Goal: Transaction & Acquisition: Purchase product/service

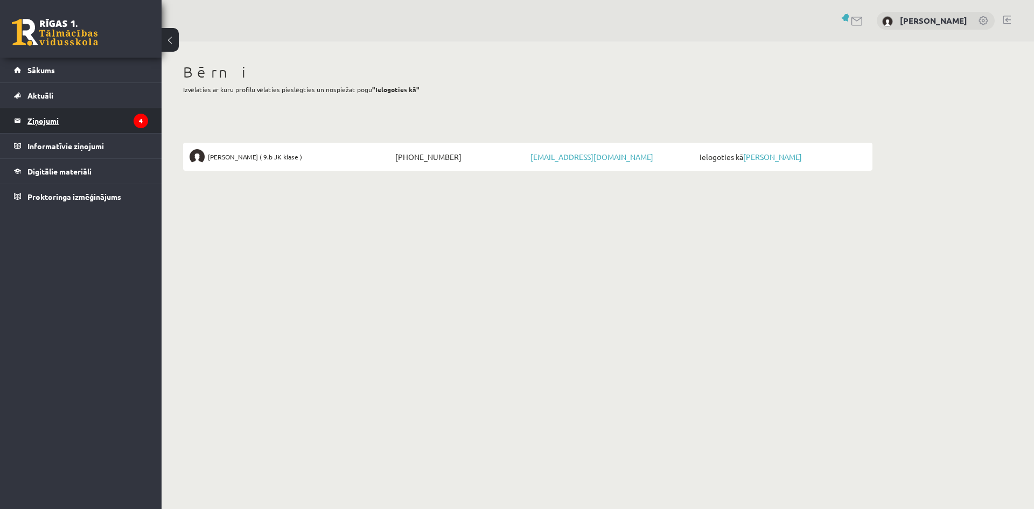
click at [53, 122] on legend "Ziņojumi 4" at bounding box center [87, 120] width 121 height 25
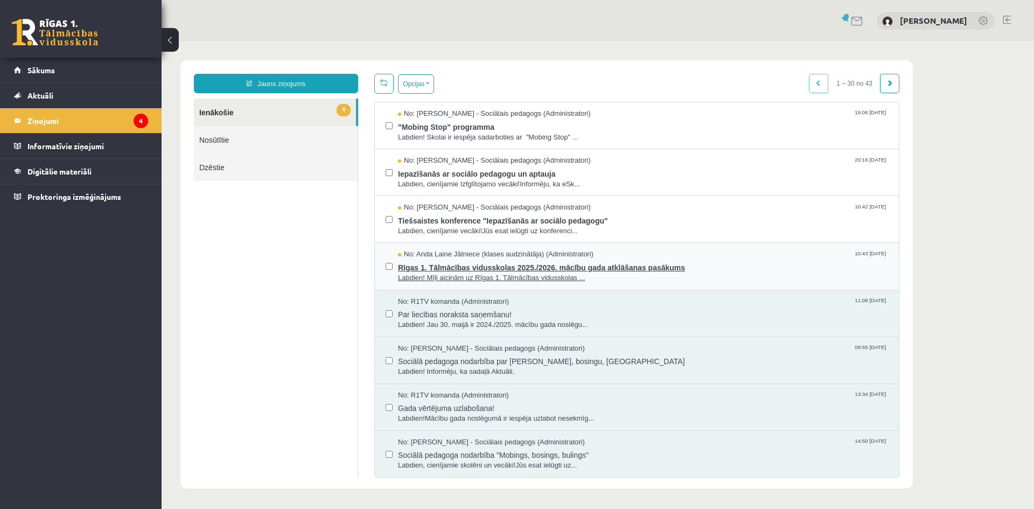
click at [428, 270] on span "Rīgas 1. Tālmācības vidusskolas 2025./2026. mācību gada atklāšanas pasākums" at bounding box center [643, 266] width 490 height 13
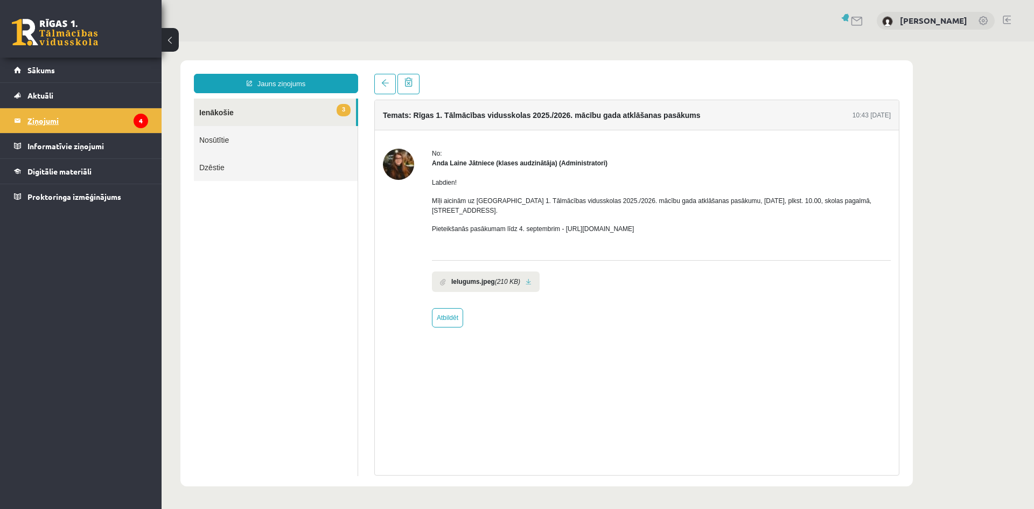
click at [44, 120] on legend "Ziņojumi 4" at bounding box center [87, 120] width 121 height 25
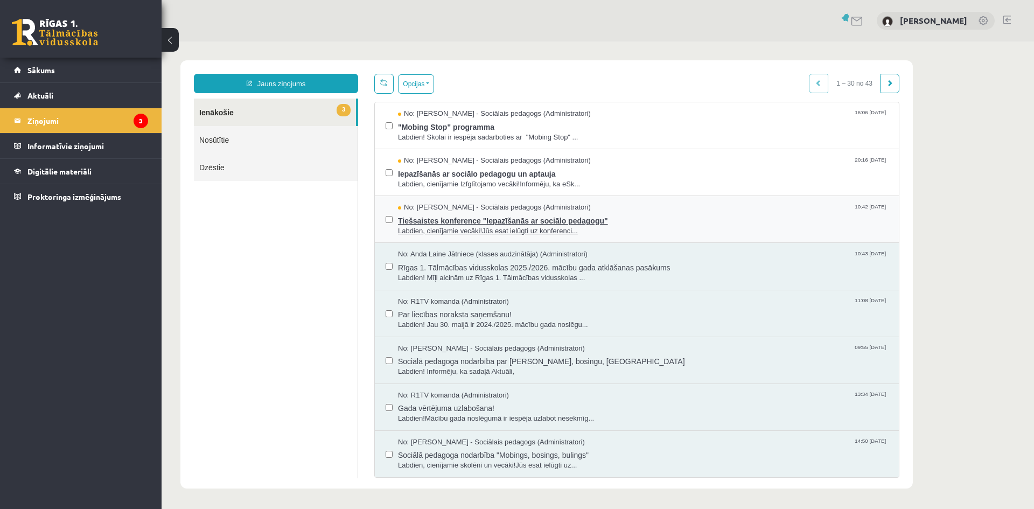
click at [474, 220] on span "Tiešsaistes konference "Iepazīšanās ar sociālo pedagogu"" at bounding box center [643, 219] width 490 height 13
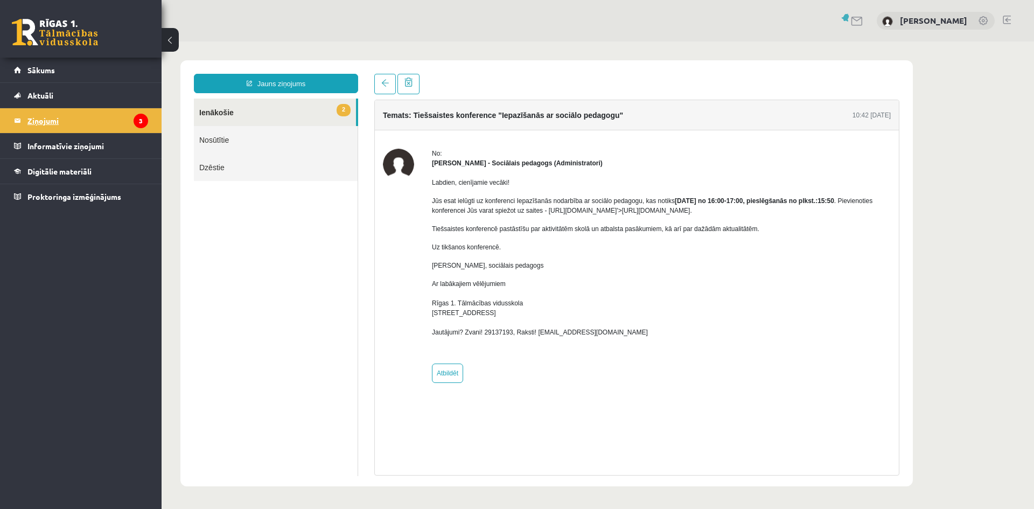
click at [56, 123] on legend "Ziņojumi 3" at bounding box center [87, 120] width 121 height 25
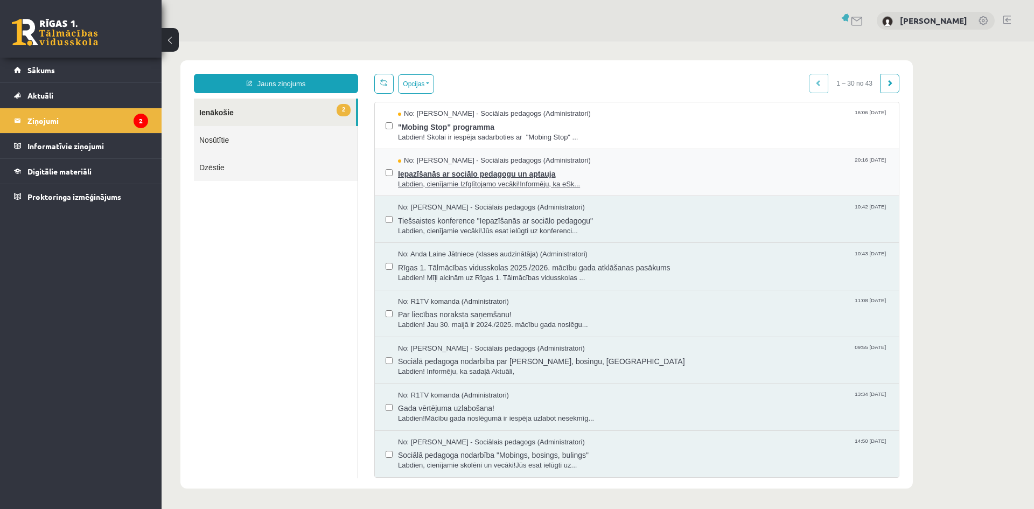
click at [436, 172] on span "Iepazīšanās ar sociālo pedagogu un aptauja" at bounding box center [643, 172] width 490 height 13
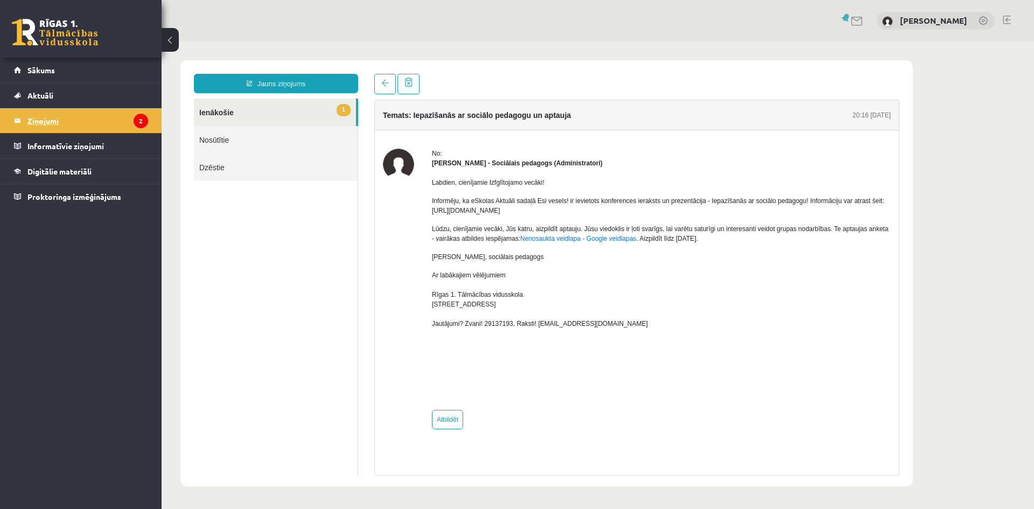
click at [52, 124] on legend "Ziņojumi 2" at bounding box center [87, 120] width 121 height 25
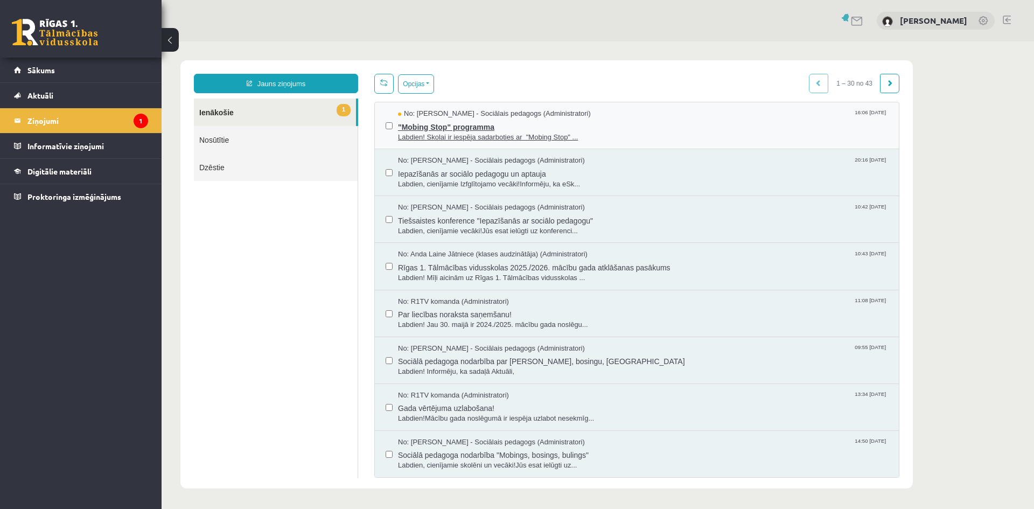
click at [458, 127] on span ""Mobing Stop" programma" at bounding box center [643, 125] width 490 height 13
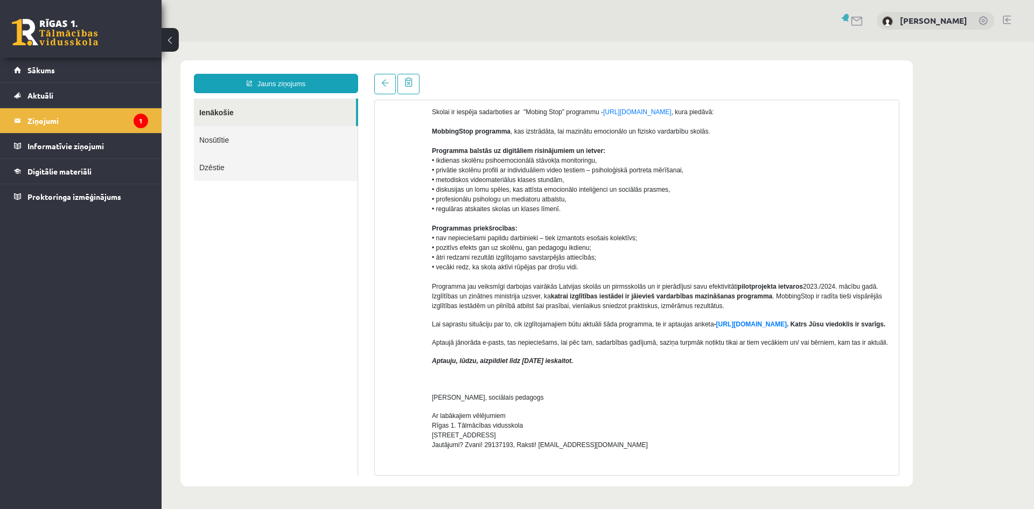
scroll to position [108, 0]
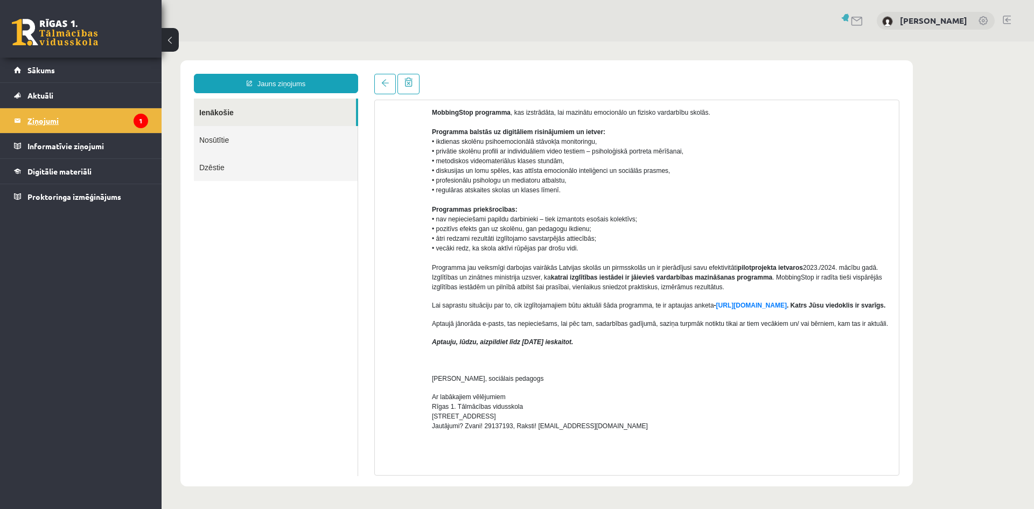
click at [47, 122] on legend "Ziņojumi 1" at bounding box center [87, 120] width 121 height 25
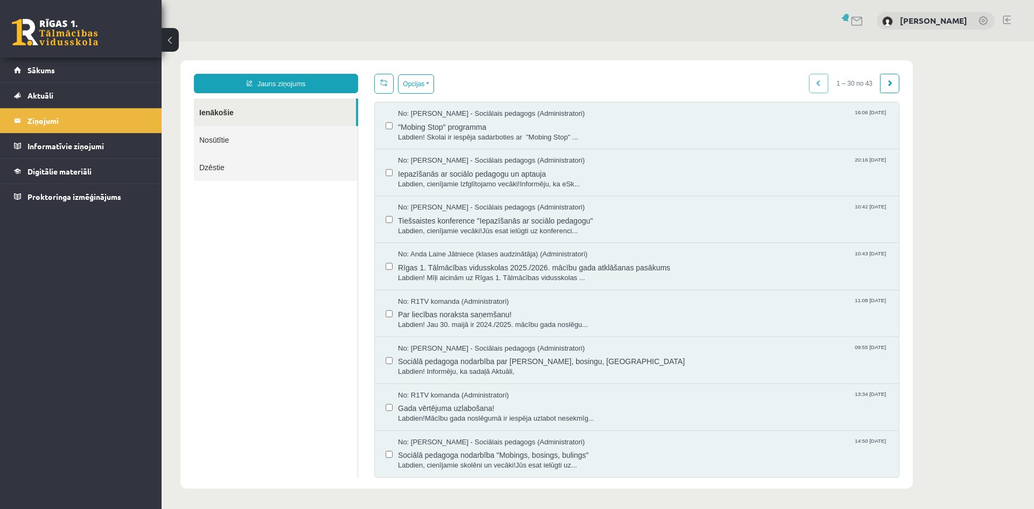
scroll to position [0, 0]
click at [46, 69] on span "Sākums" at bounding box center [40, 70] width 27 height 10
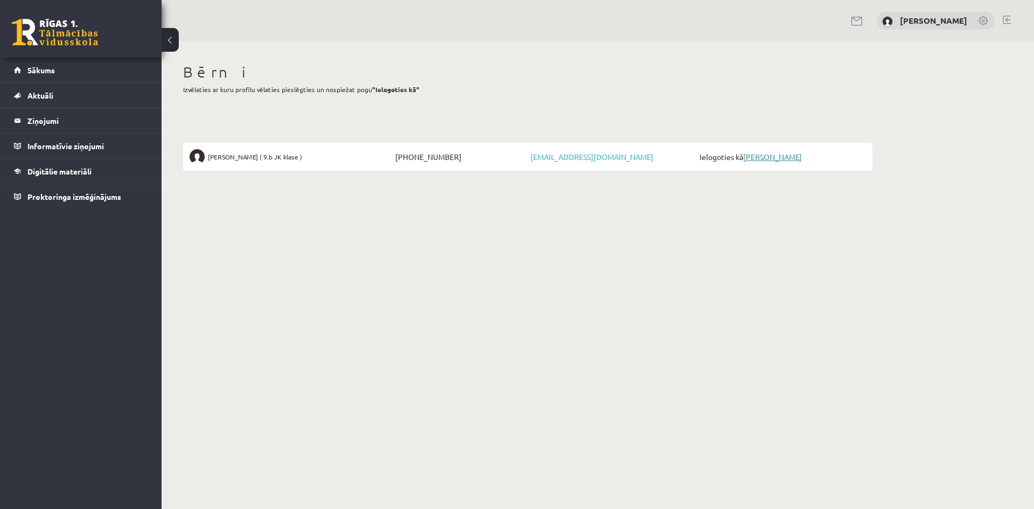
click at [759, 159] on link "[PERSON_NAME]" at bounding box center [772, 157] width 59 height 10
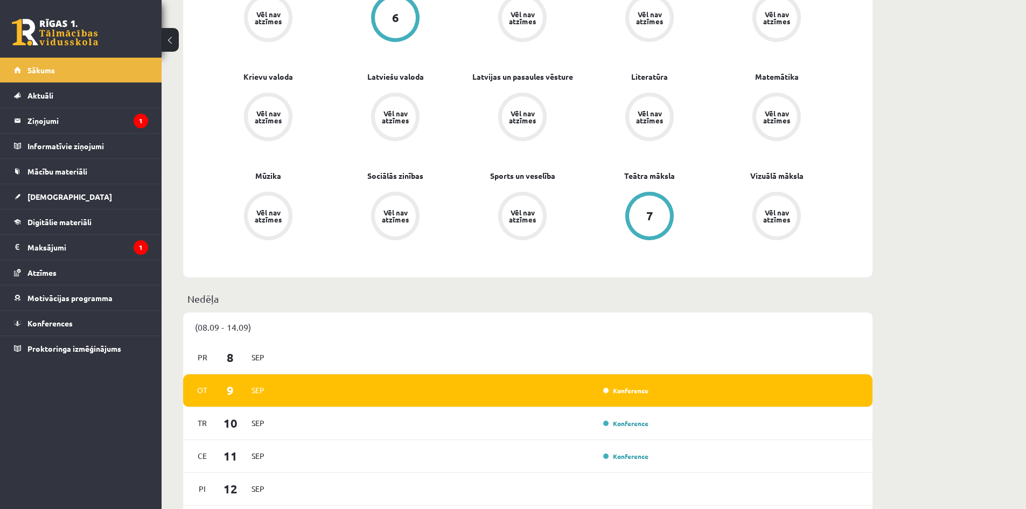
scroll to position [539, 0]
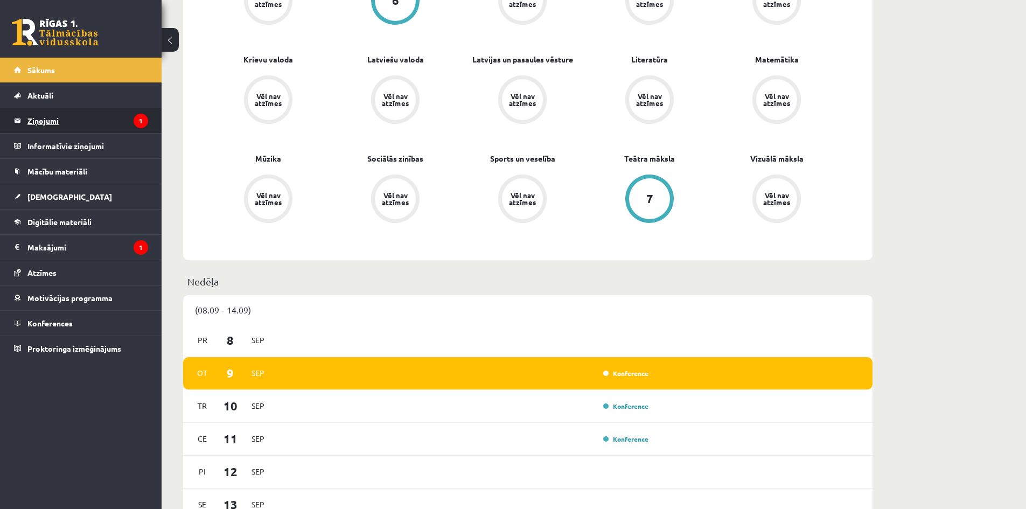
click at [56, 126] on legend "Ziņojumi 1" at bounding box center [87, 120] width 121 height 25
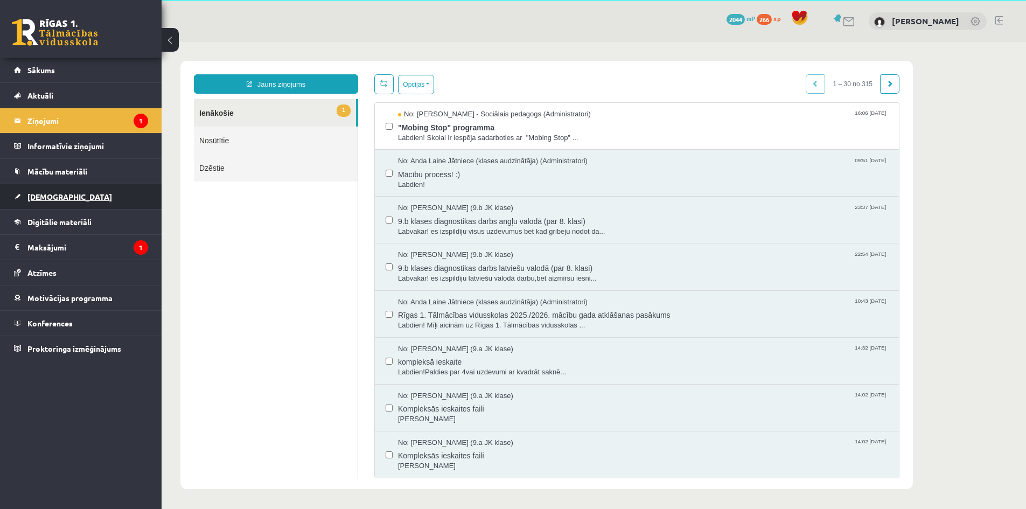
click at [51, 198] on span "[DEMOGRAPHIC_DATA]" at bounding box center [69, 197] width 85 height 10
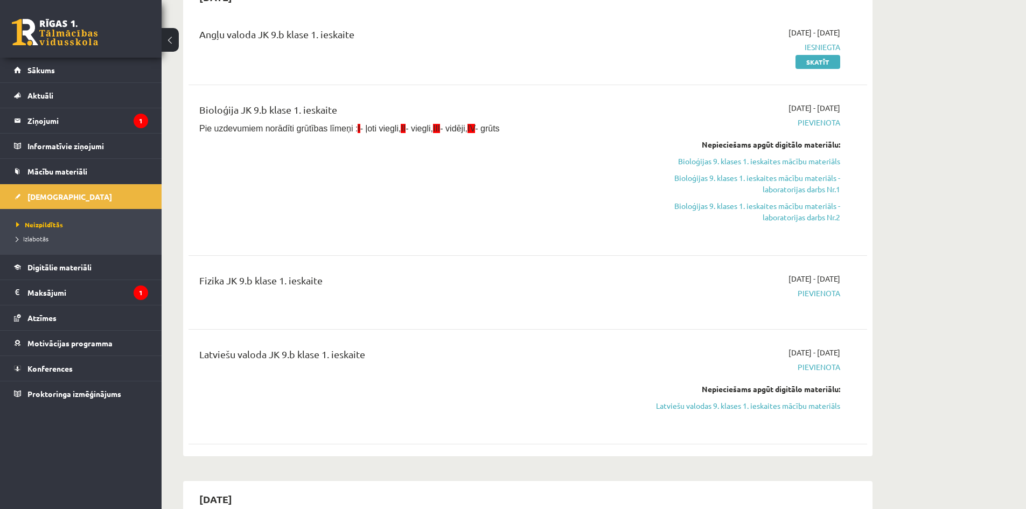
scroll to position [92, 0]
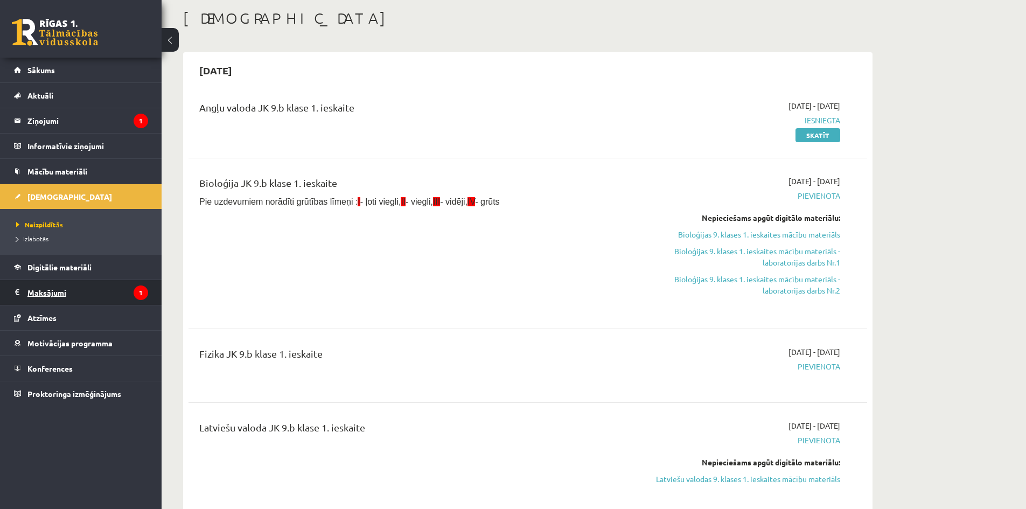
click at [48, 293] on legend "Maksājumi 1" at bounding box center [87, 292] width 121 height 25
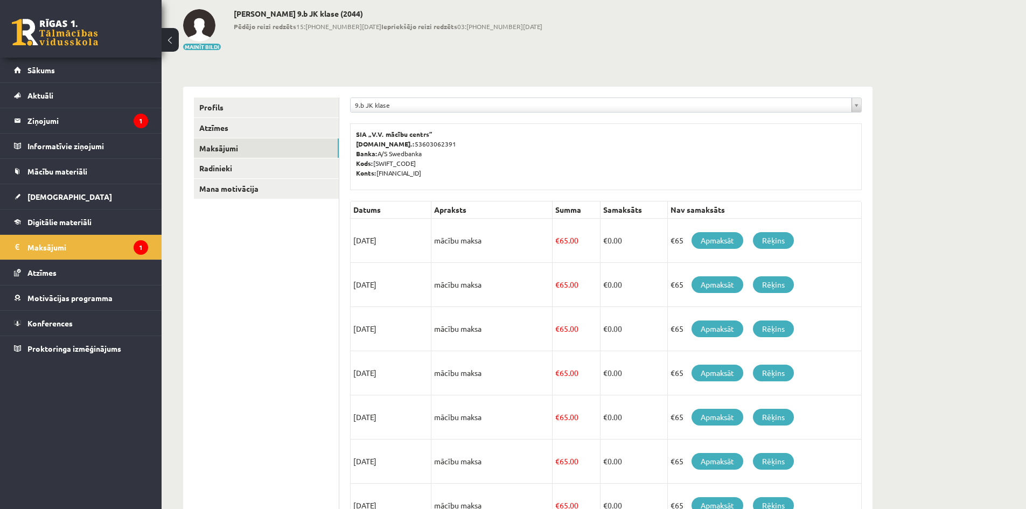
scroll to position [145, 0]
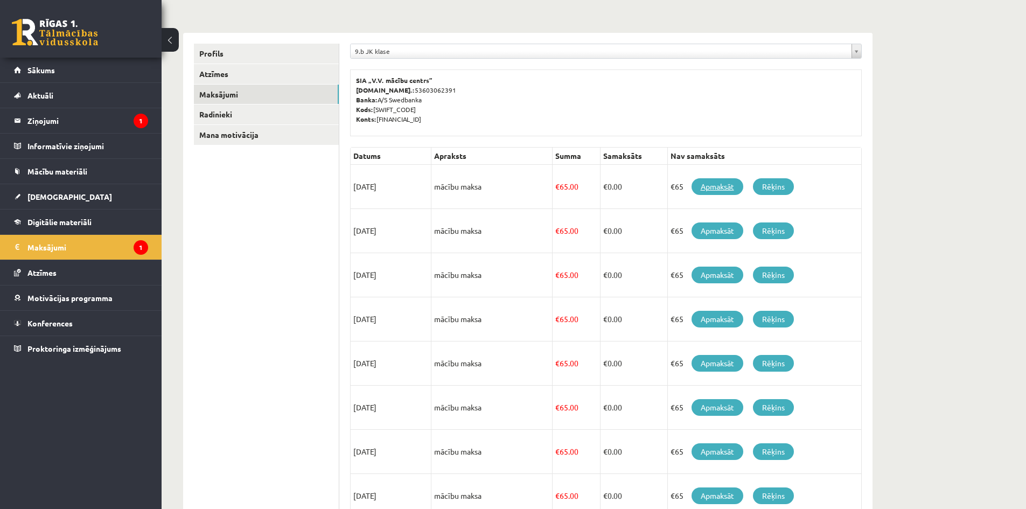
click at [716, 187] on link "Apmaksāt" at bounding box center [718, 186] width 52 height 17
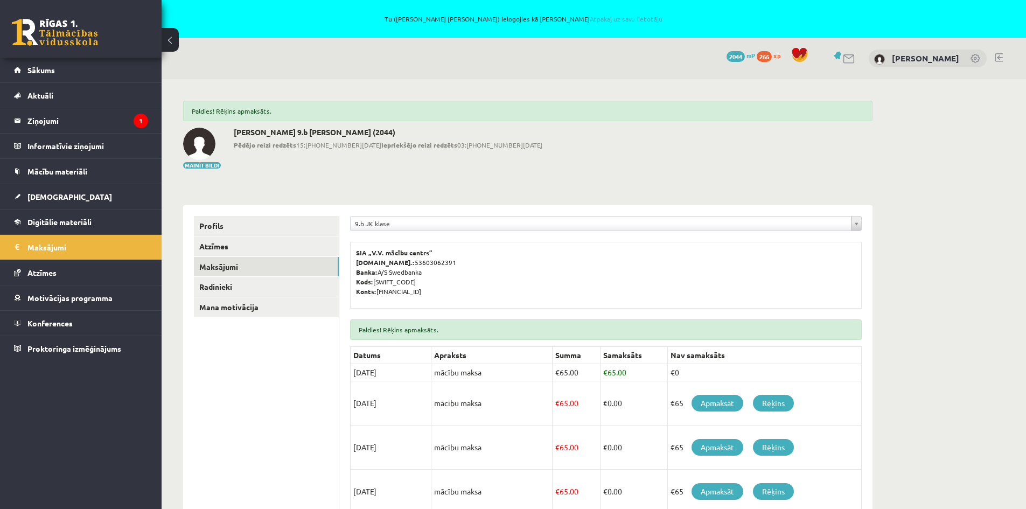
scroll to position [54, 0]
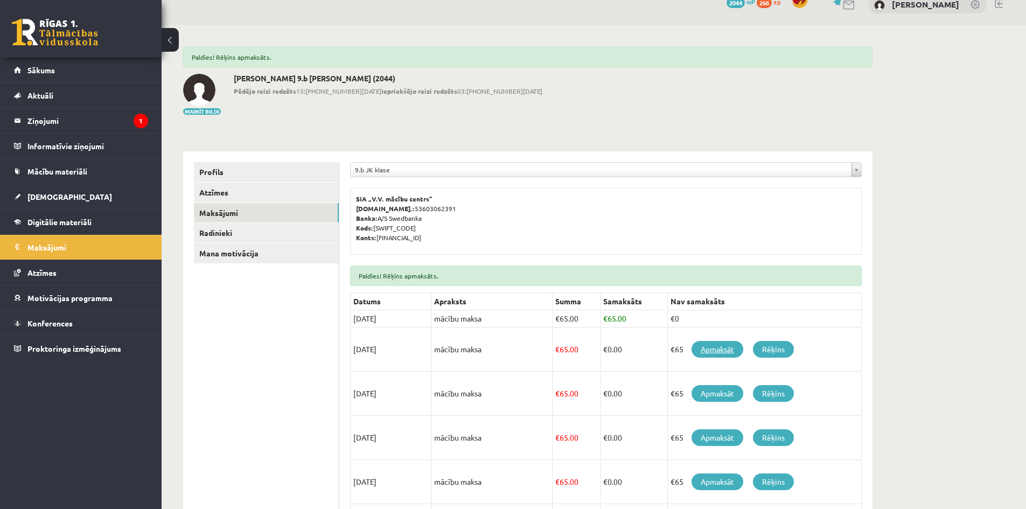
click at [716, 350] on link "Apmaksāt" at bounding box center [718, 349] width 52 height 17
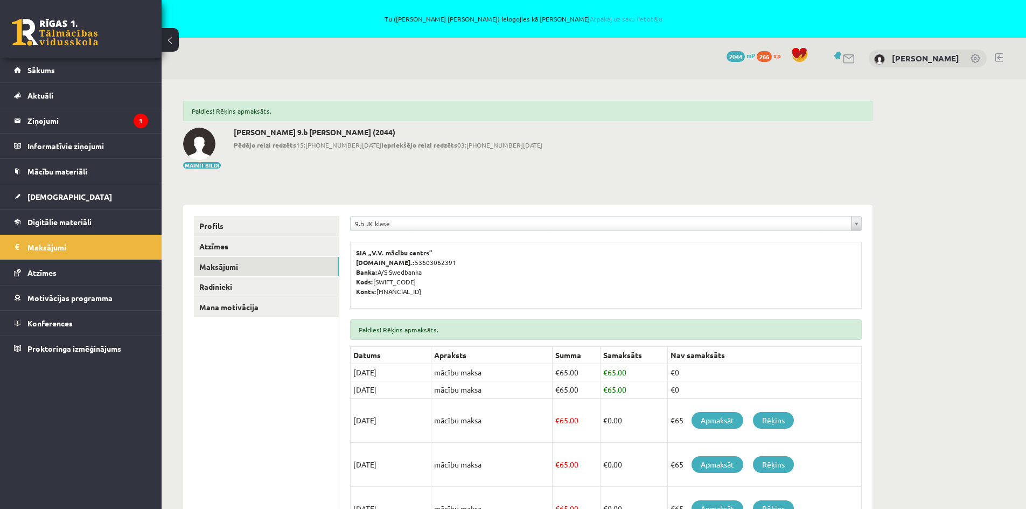
click at [1001, 55] on link at bounding box center [999, 57] width 8 height 9
